Goal: Complete application form

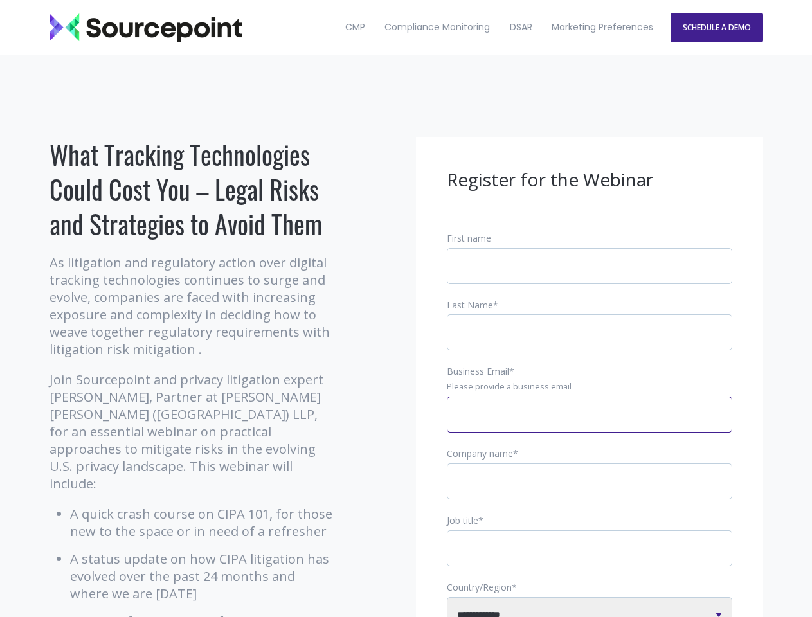
click at [590, 425] on input "Business Email *" at bounding box center [589, 415] width 285 height 36
